Goal: Check status: Check status

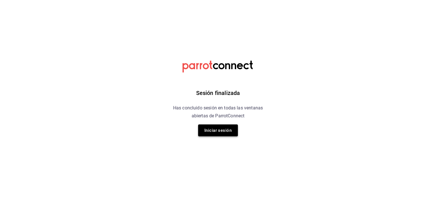
click at [209, 136] on button "Iniciar sesión" at bounding box center [218, 130] width 40 height 12
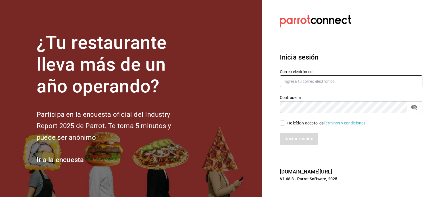
type input "[EMAIL_ADDRESS][DOMAIN_NAME]"
click at [281, 123] on input "He leído y acepto los Términos y condiciones." at bounding box center [282, 123] width 5 height 5
checkbox input "true"
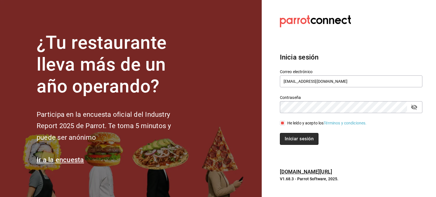
click at [300, 142] on button "Iniciar sesión" at bounding box center [299, 139] width 39 height 12
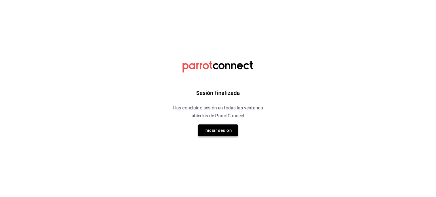
click at [227, 130] on button "Iniciar sesión" at bounding box center [218, 130] width 40 height 12
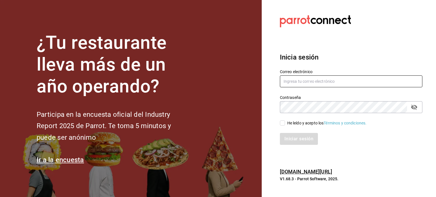
type input "[EMAIL_ADDRESS][DOMAIN_NAME]"
click at [282, 122] on input "He leído y acepto los Términos y condiciones." at bounding box center [282, 123] width 5 height 5
checkbox input "true"
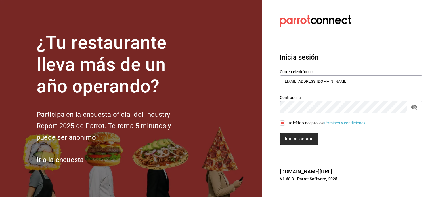
click at [298, 141] on button "Iniciar sesión" at bounding box center [299, 139] width 39 height 12
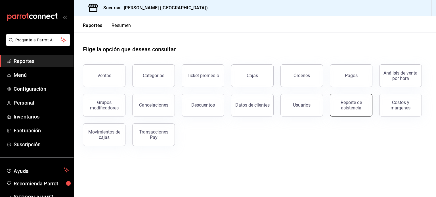
click at [345, 105] on div "Reporte de asistencia" at bounding box center [350, 105] width 35 height 11
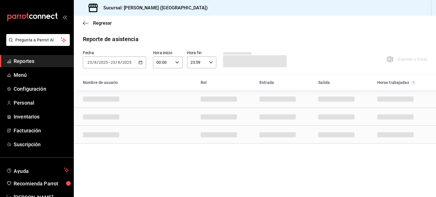
click at [143, 61] on div "2025-08-23 23 / 8 / 2025 - 2025-08-23 23 / 8 / 2025" at bounding box center [114, 62] width 63 height 12
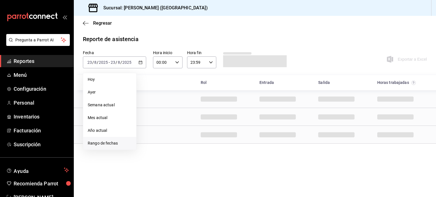
click at [107, 143] on span "Rango de fechas" at bounding box center [110, 143] width 44 height 6
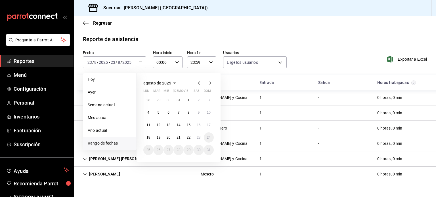
type input "8c4db1ba-5832-4129-b168-18af66bd9283,1b5fbbc3-50d8-45dc-8161-7dd1812b90cc,d3924…"
click at [208, 128] on button "17" at bounding box center [209, 125] width 10 height 10
click at [198, 138] on abbr "23" at bounding box center [199, 138] width 4 height 4
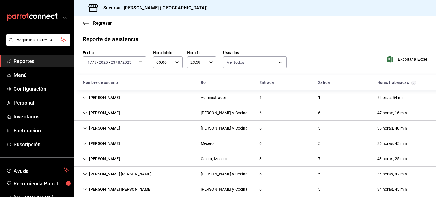
click at [86, 172] on icon "Cell" at bounding box center [85, 174] width 4 height 4
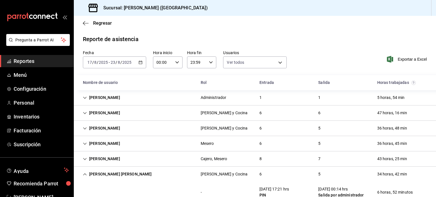
click at [33, 63] on span "Reportes" at bounding box center [41, 61] width 55 height 8
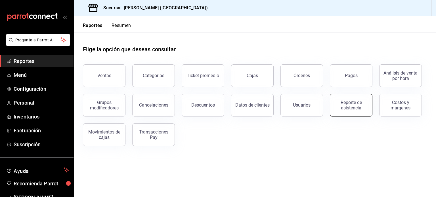
click at [370, 105] on div "Reporte de asistencia" at bounding box center [347, 101] width 49 height 29
click at [354, 103] on div "Reporte de asistencia" at bounding box center [350, 105] width 35 height 11
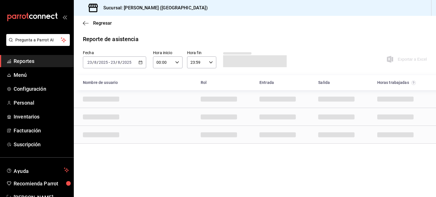
click at [143, 64] on div "2025-08-23 23 / 8 / 2025 - 2025-08-23 23 / 8 / 2025" at bounding box center [114, 62] width 63 height 12
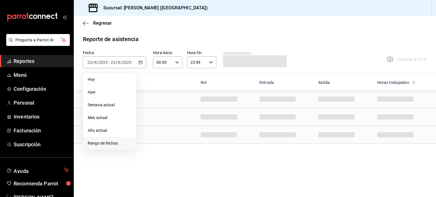
click at [112, 141] on span "Rango de fechas" at bounding box center [110, 143] width 44 height 6
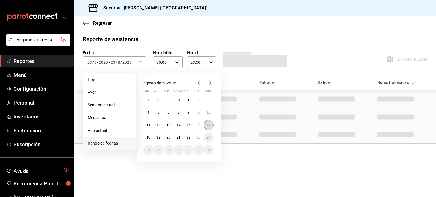
click at [208, 128] on button "17" at bounding box center [209, 125] width 10 height 10
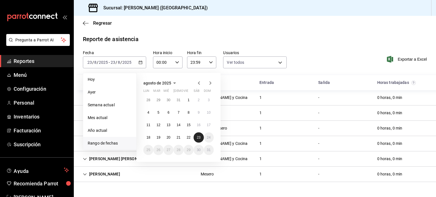
click at [200, 135] on button "23" at bounding box center [198, 137] width 10 height 10
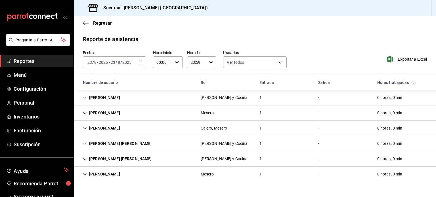
click at [141, 66] on div "2025-08-23 23 / 8 / 2025 - 2025-08-23 23 / 8 / 2025" at bounding box center [114, 62] width 63 height 12
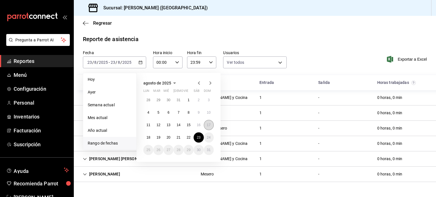
click at [206, 127] on button "17" at bounding box center [209, 125] width 10 height 10
click at [198, 135] on button "23" at bounding box center [198, 137] width 10 height 10
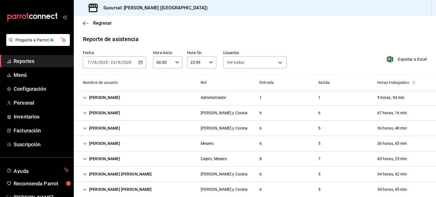
scroll to position [39, 0]
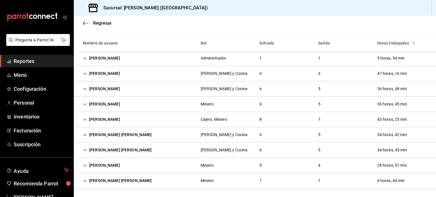
click at [87, 180] on div "Gloria Maria Soto Valdez" at bounding box center [117, 181] width 78 height 10
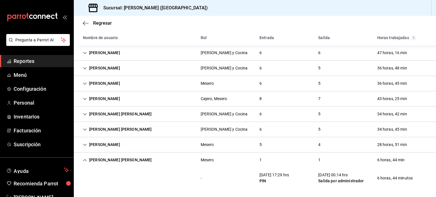
click at [85, 159] on icon "Cell" at bounding box center [85, 160] width 4 height 4
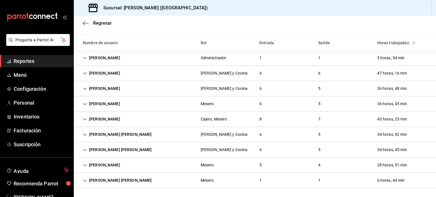
scroll to position [39, 0]
click at [86, 166] on icon "Cell" at bounding box center [85, 166] width 4 height 4
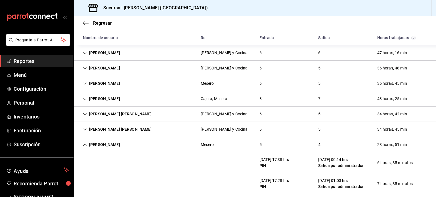
scroll to position [144, 0]
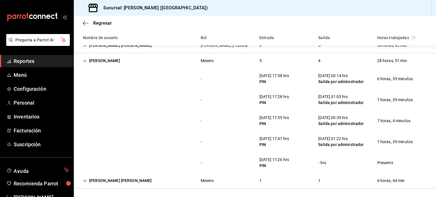
click at [83, 64] on div "Gloria Fierro Padilla" at bounding box center [101, 61] width 46 height 10
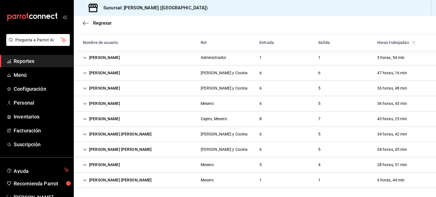
scroll to position [39, 0]
click at [84, 148] on icon "Cell" at bounding box center [85, 150] width 4 height 4
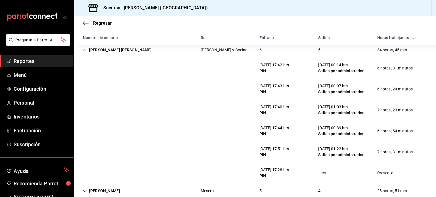
scroll to position [140, 0]
click at [84, 50] on icon "Cell" at bounding box center [85, 50] width 4 height 4
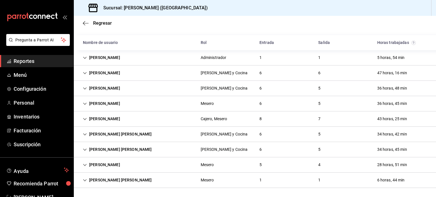
scroll to position [39, 0]
click at [84, 134] on icon "Cell" at bounding box center [85, 135] width 4 height 4
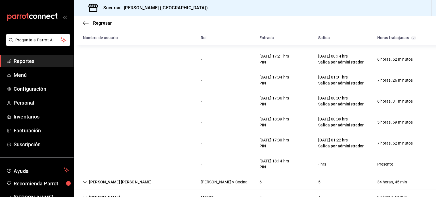
scroll to position [91, 0]
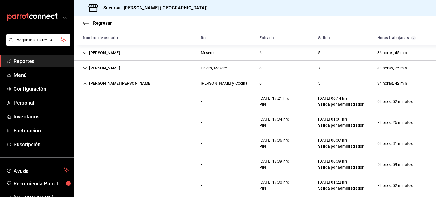
click at [87, 83] on div "Cristian Ernesto Ortega Valenzuela" at bounding box center [117, 83] width 78 height 10
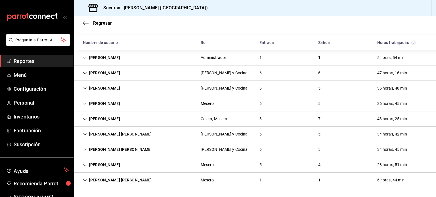
scroll to position [39, 0]
click at [85, 90] on icon "Cell" at bounding box center [85, 89] width 4 height 4
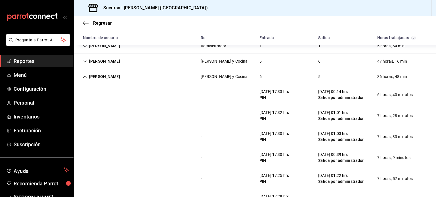
scroll to position [50, 0]
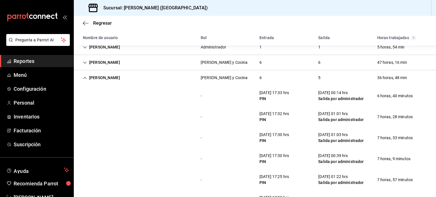
click at [85, 78] on icon "Cell" at bounding box center [85, 78] width 4 height 4
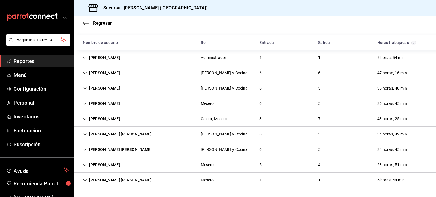
scroll to position [39, 0]
click at [83, 149] on icon "Cell" at bounding box center [85, 150] width 4 height 4
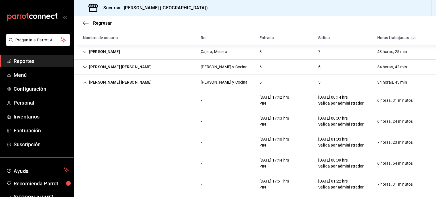
scroll to position [109, 0]
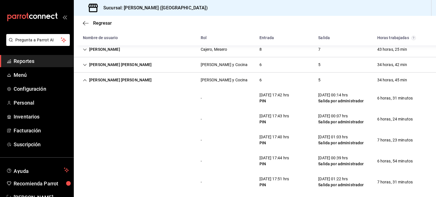
click at [84, 83] on div "Jacob Antonio Tapia Rodarte" at bounding box center [117, 80] width 78 height 10
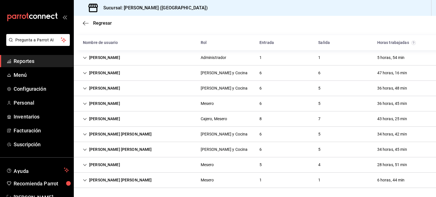
scroll to position [39, 0]
click at [84, 164] on icon "Cell" at bounding box center [85, 166] width 4 height 4
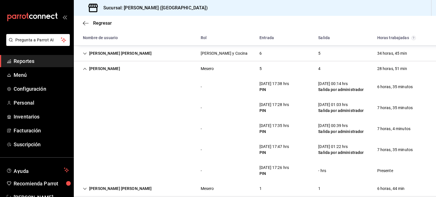
scroll to position [136, 0]
click at [85, 70] on div "Gloria Fierro Padilla" at bounding box center [101, 69] width 46 height 10
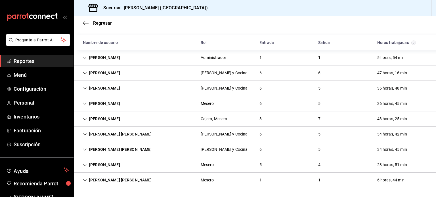
scroll to position [39, 0]
